Goal: Navigation & Orientation: Find specific page/section

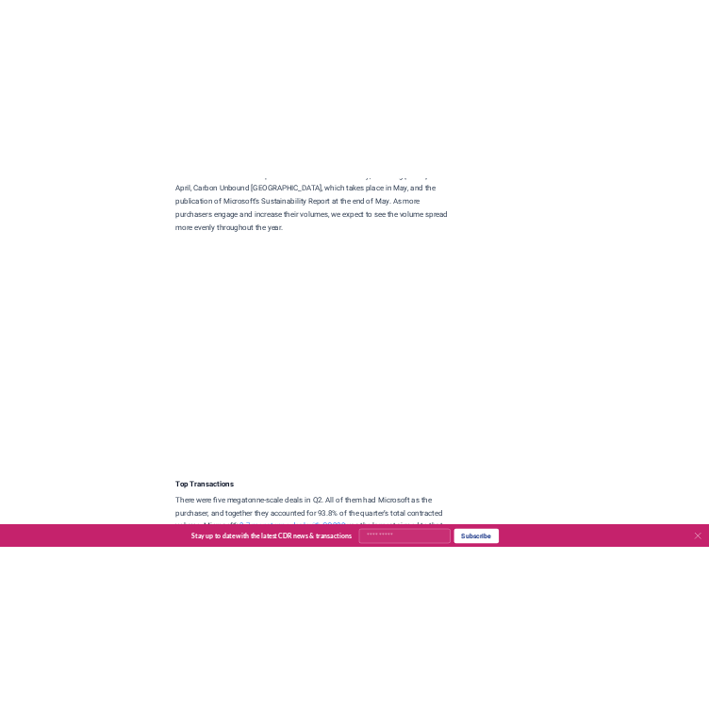
scroll to position [3648, 0]
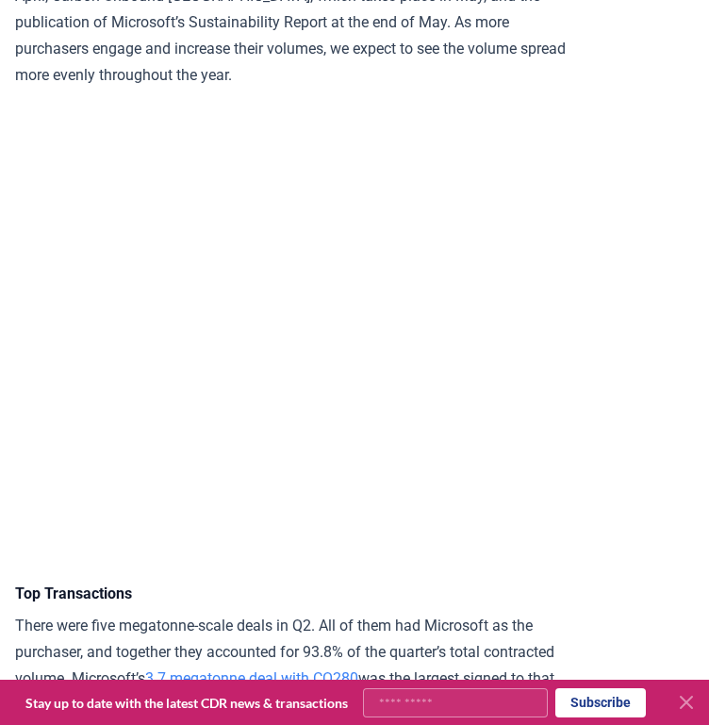
click at [682, 700] on icon at bounding box center [686, 702] width 23 height 23
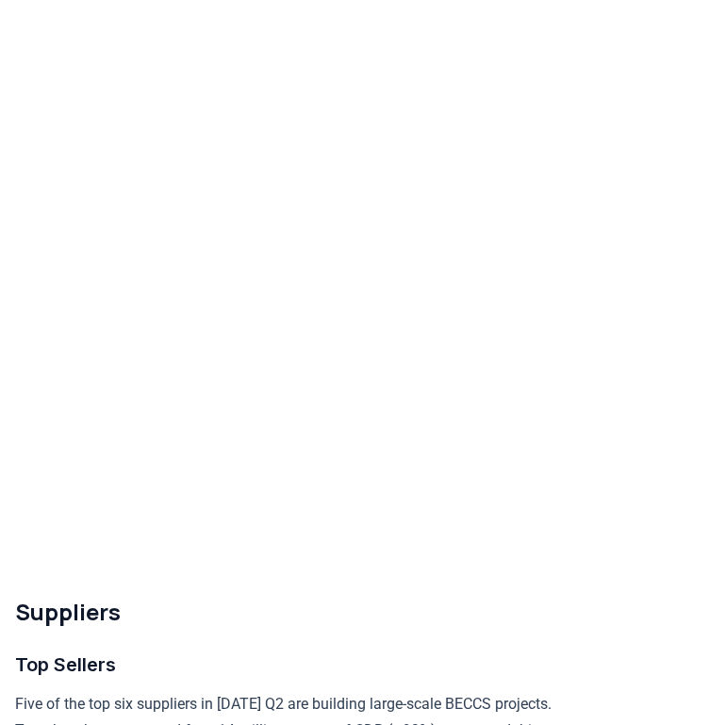
scroll to position [5672, 0]
click at [393, 628] on h2 "Suppliers" at bounding box center [290, 612] width 551 height 30
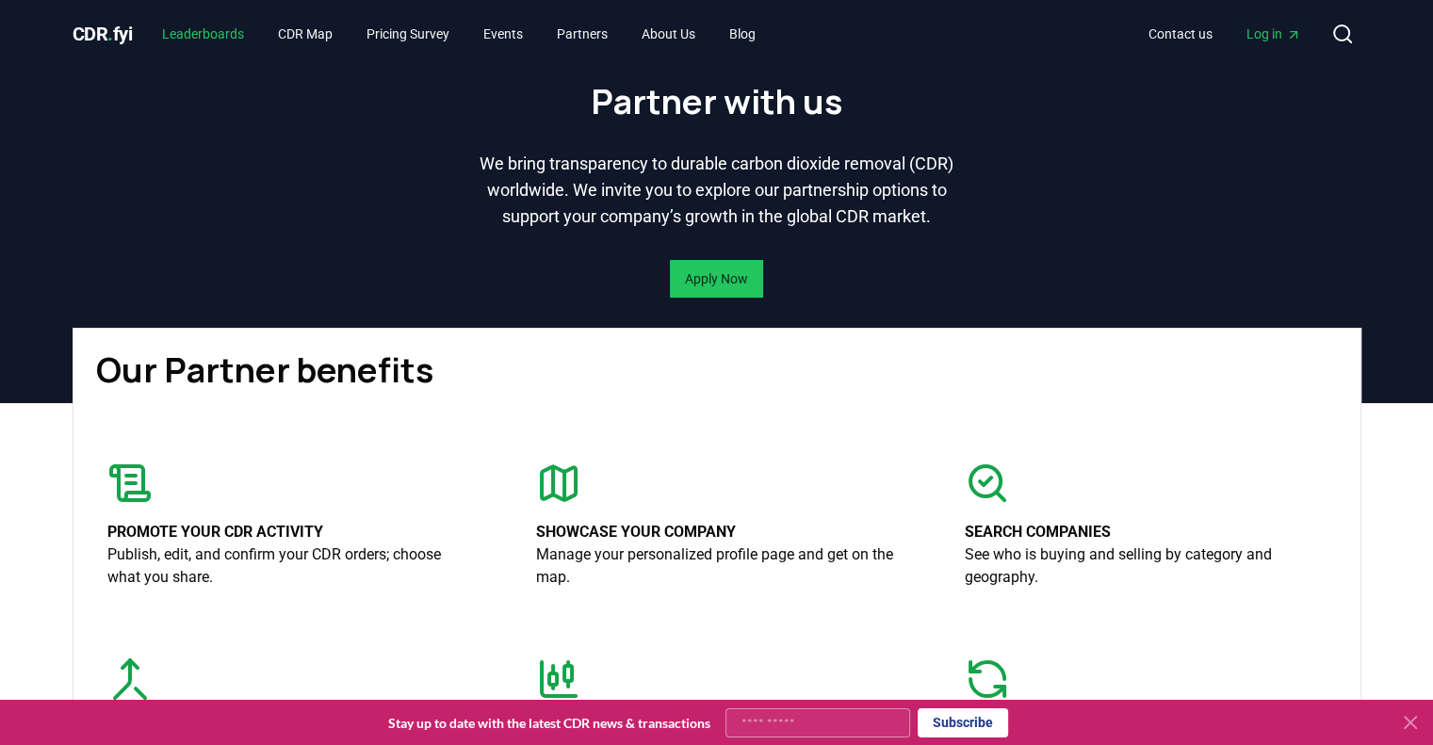
click at [203, 32] on link "Leaderboards" at bounding box center [203, 34] width 112 height 34
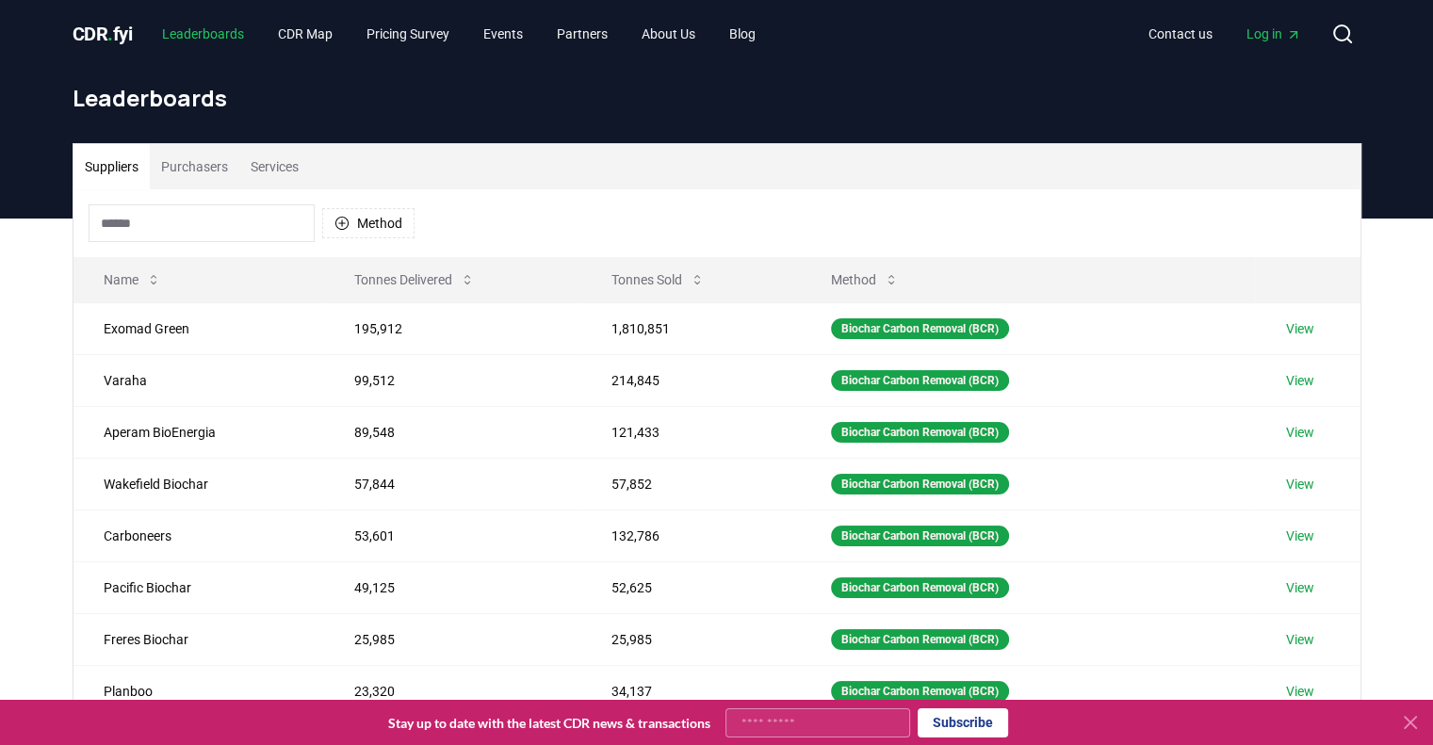
scroll to position [500, 0]
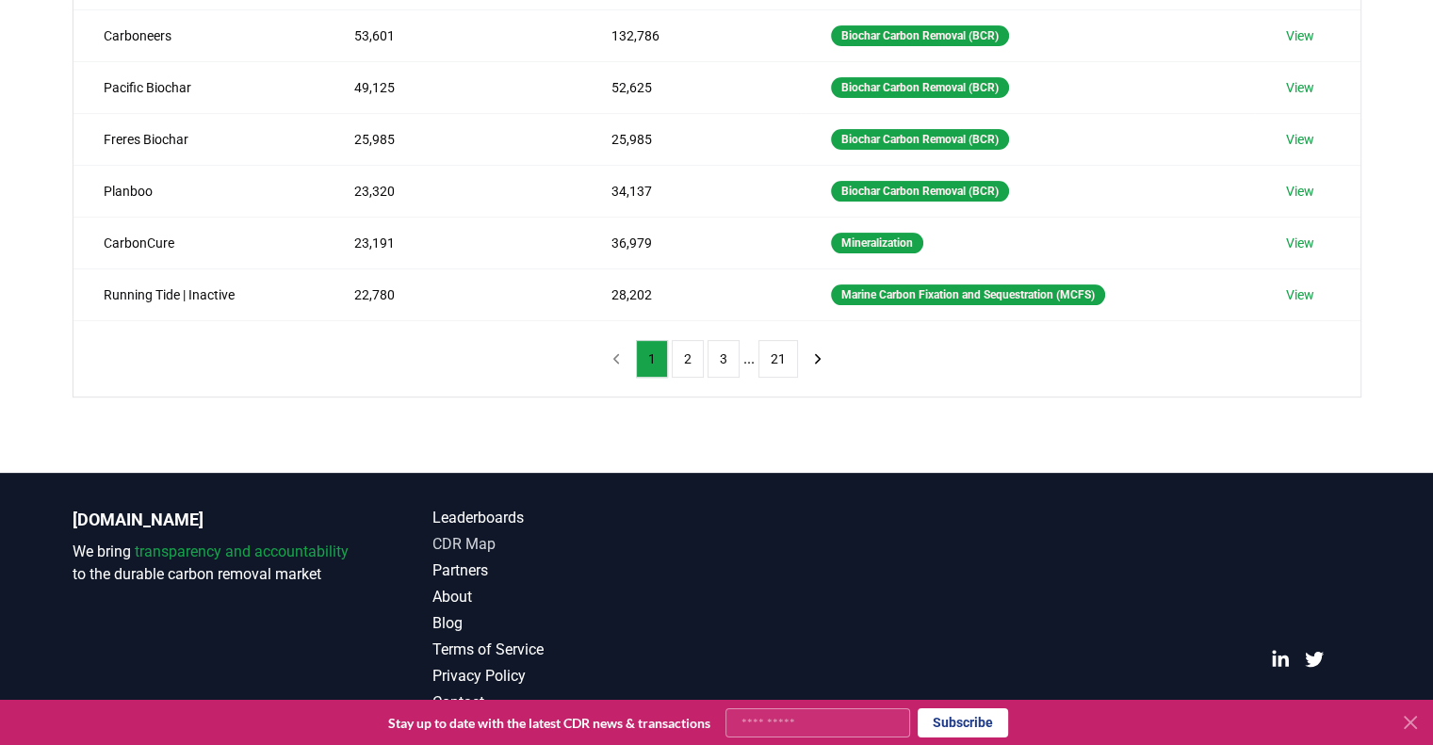
click at [456, 538] on link "CDR Map" at bounding box center [575, 544] width 285 height 23
